Goal: Transaction & Acquisition: Purchase product/service

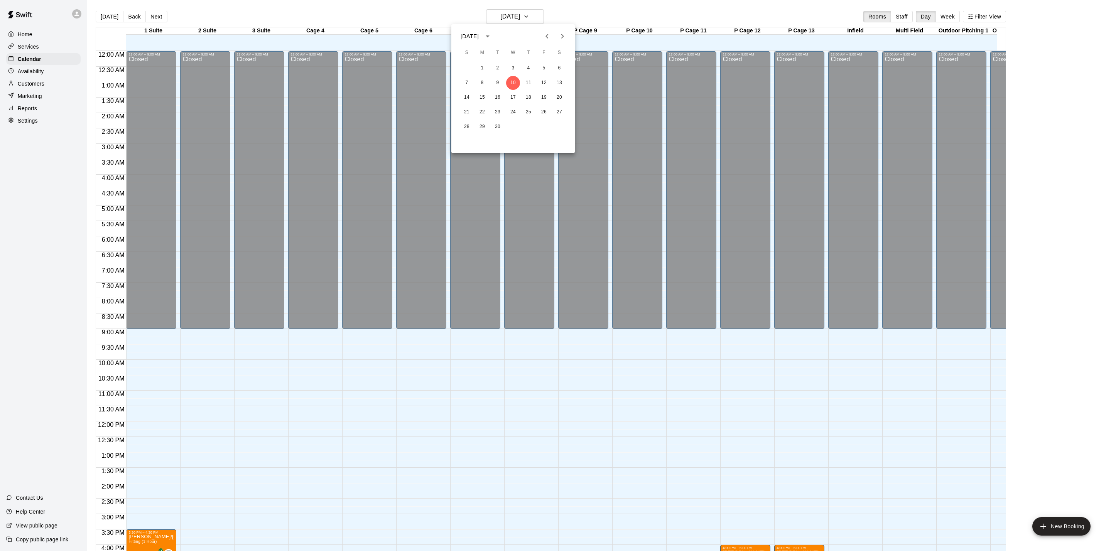
scroll to position [209, 0]
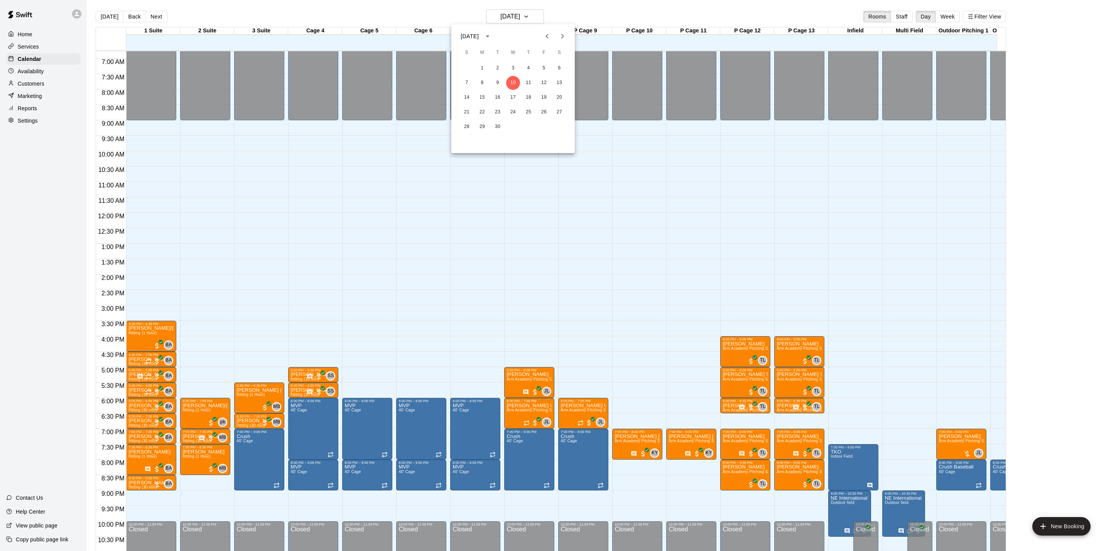
click at [55, 101] on div at bounding box center [555, 275] width 1111 height 551
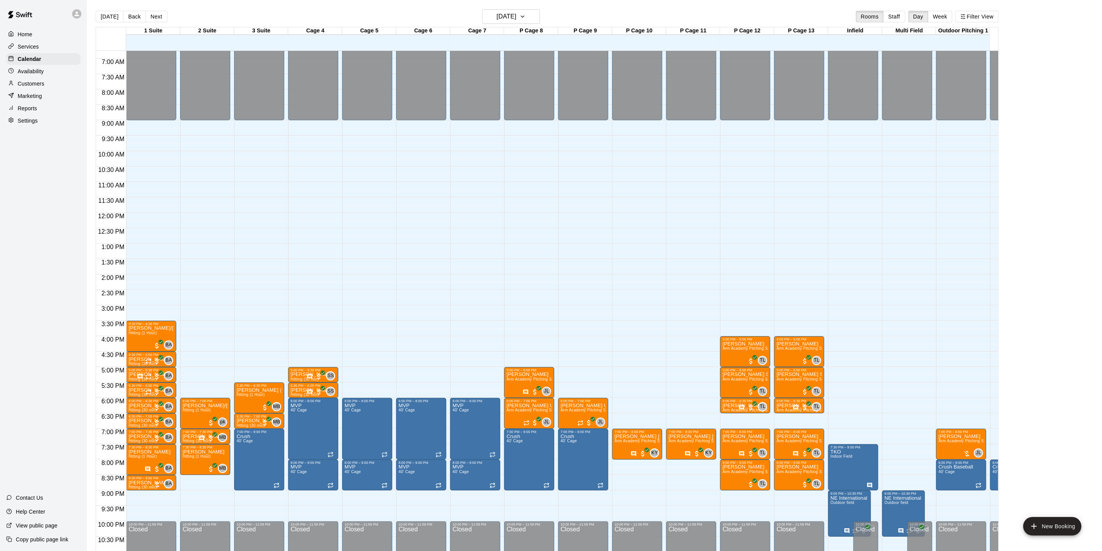
click at [53, 90] on div "Customers" at bounding box center [43, 84] width 74 height 12
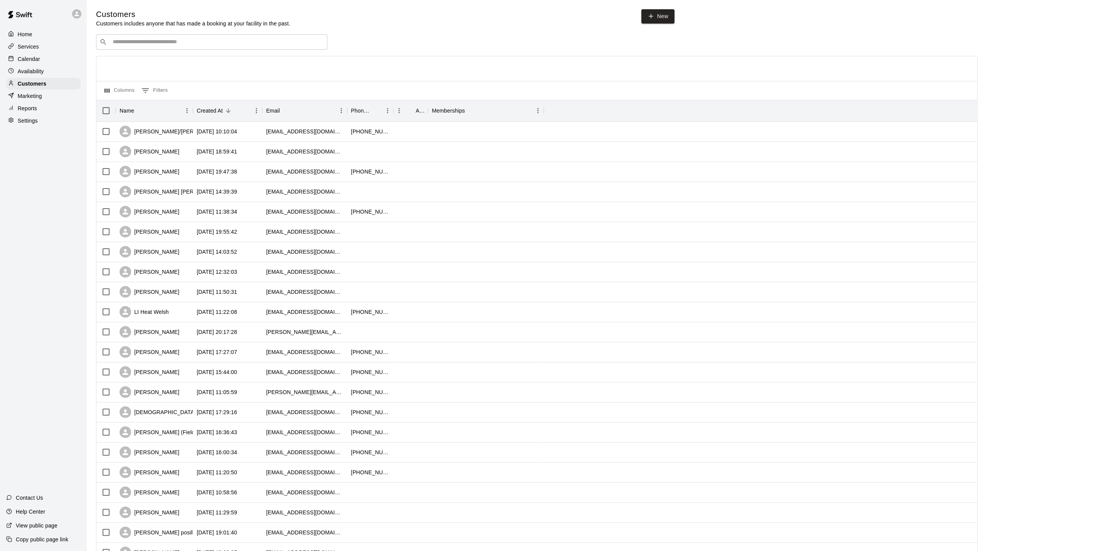
click at [122, 46] on input "Search customers by name or email" at bounding box center [217, 42] width 214 height 8
type input "*********"
click at [182, 58] on div "[PERSON_NAME] [EMAIL_ADDRESS][DOMAIN_NAME]" at bounding box center [220, 64] width 204 height 17
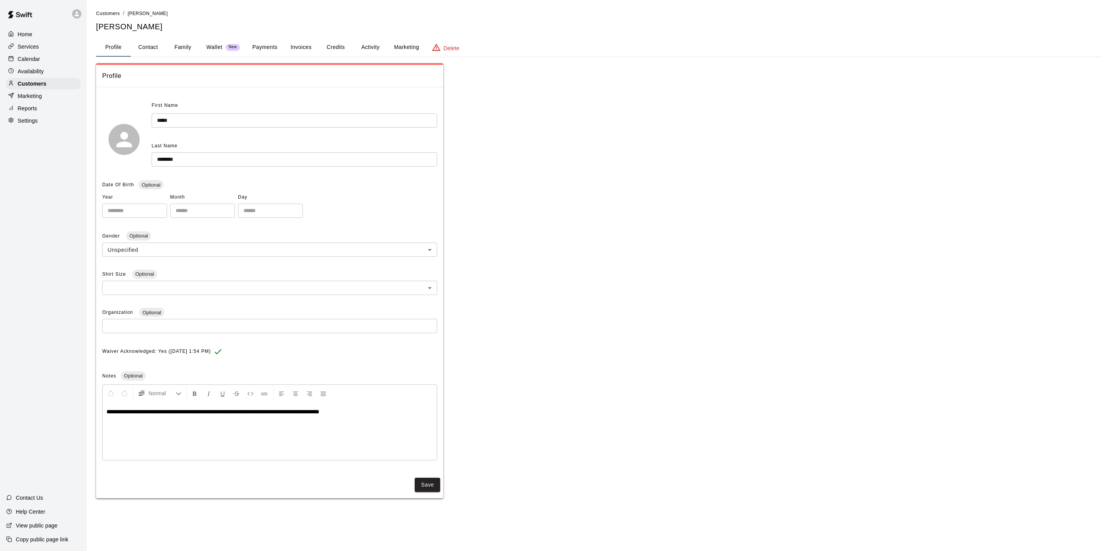
click at [264, 47] on button "Payments" at bounding box center [264, 47] width 37 height 19
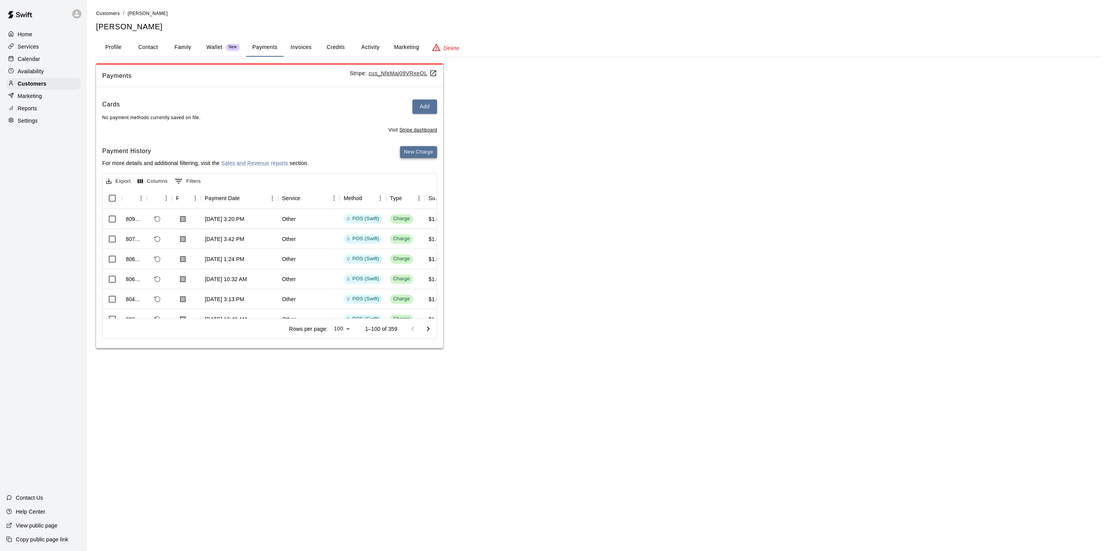
click at [409, 158] on button "New Charge" at bounding box center [418, 152] width 37 height 12
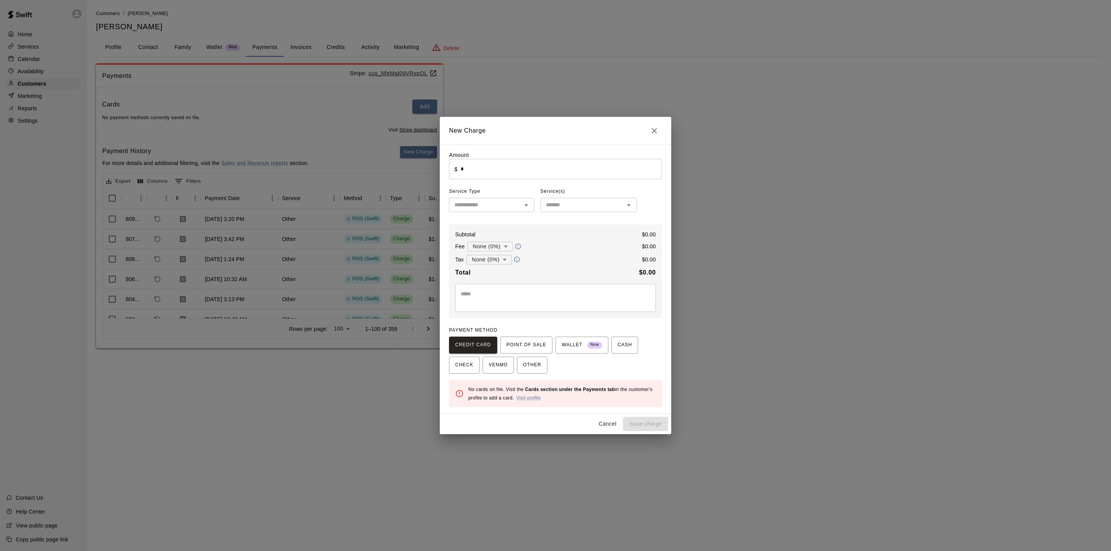
click at [472, 167] on input "*" at bounding box center [561, 169] width 201 height 20
click at [515, 347] on span "POINT OF SALE" at bounding box center [527, 345] width 40 height 12
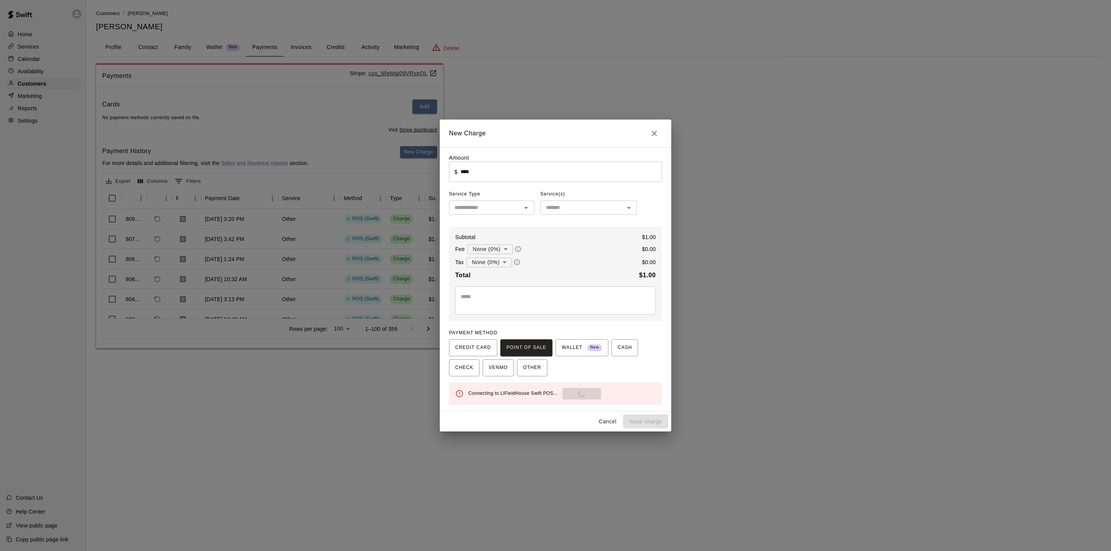
click at [584, 392] on div "Connecting to LIFieldHouse Swift POS... Send to POS" at bounding box center [562, 394] width 188 height 12
click at [584, 394] on div "Connecting to LIFieldHouse Swift POS... Send to POS" at bounding box center [562, 394] width 188 height 12
click at [580, 393] on div "Connecting to LIFieldHouse Swift POS... Send to POS" at bounding box center [562, 394] width 188 height 12
click at [586, 397] on button "Send to POS" at bounding box center [605, 394] width 39 height 12
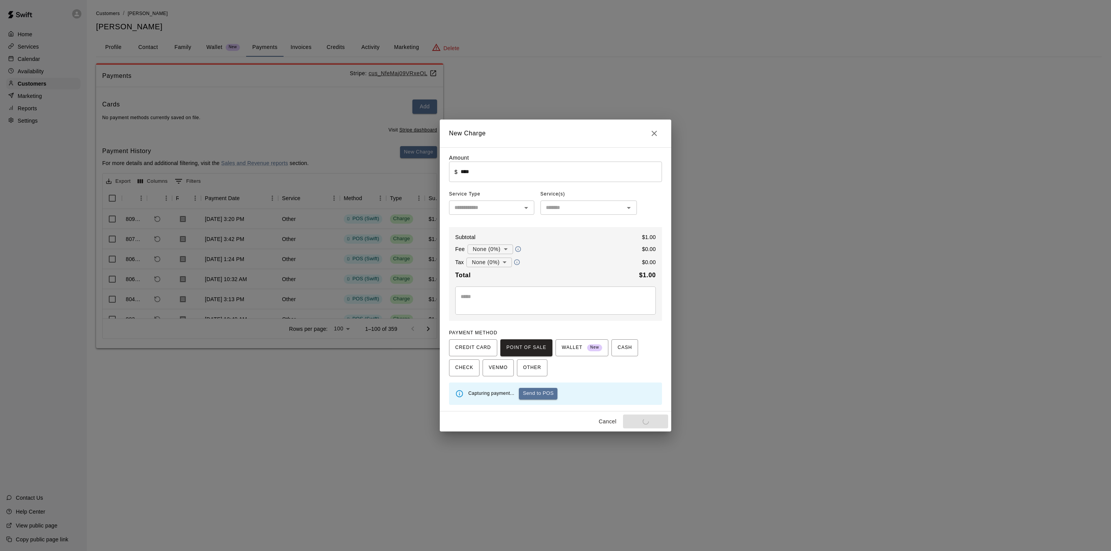
type input "*"
